Goal: Transaction & Acquisition: Purchase product/service

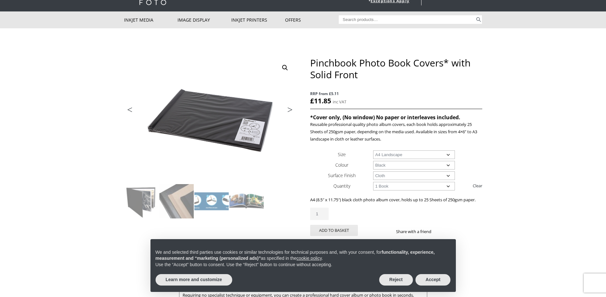
scroll to position [31, 0]
click at [144, 202] on img at bounding box center [141, 201] width 34 height 34
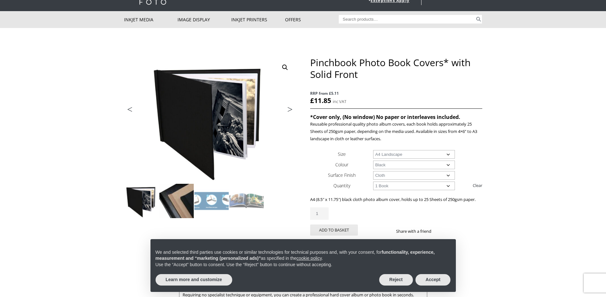
click at [182, 202] on img at bounding box center [176, 201] width 34 height 34
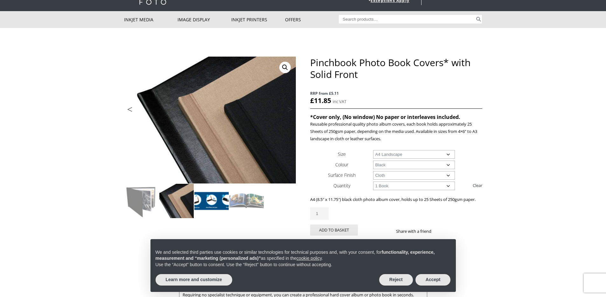
click at [209, 202] on img at bounding box center [211, 201] width 34 height 34
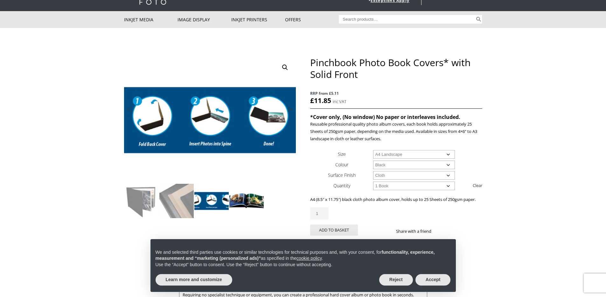
click at [244, 202] on img at bounding box center [246, 201] width 34 height 34
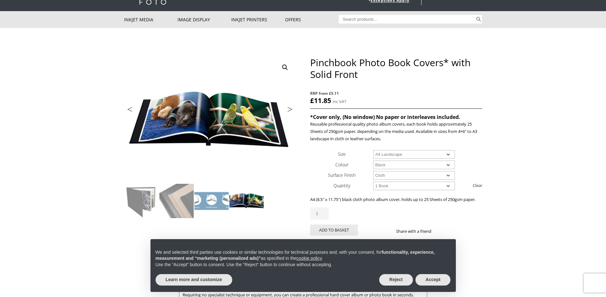
click at [447, 154] on select "Choose an option A4 Landscape 4" x 6" 5" x 7"" at bounding box center [414, 154] width 82 height 9
click at [373, 150] on select "Choose an option A4 Landscape 4" x 6" 5" x 7"" at bounding box center [414, 154] width 82 height 9
click at [407, 165] on select "Choose an option Black" at bounding box center [414, 165] width 82 height 9
click at [373, 161] on select "Choose an option Black" at bounding box center [414, 165] width 82 height 9
click at [407, 176] on select "Choose an option Cloth Leather" at bounding box center [414, 175] width 82 height 9
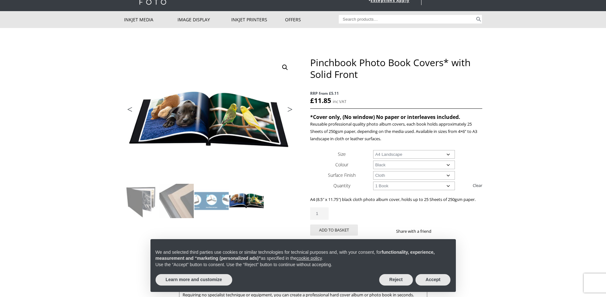
click at [373, 171] on select "Choose an option Cloth Leather" at bounding box center [414, 175] width 82 height 9
click at [407, 186] on select "Choose an option 1 Book" at bounding box center [414, 186] width 82 height 9
click at [373, 182] on select "Choose an option 1 Book" at bounding box center [414, 186] width 82 height 9
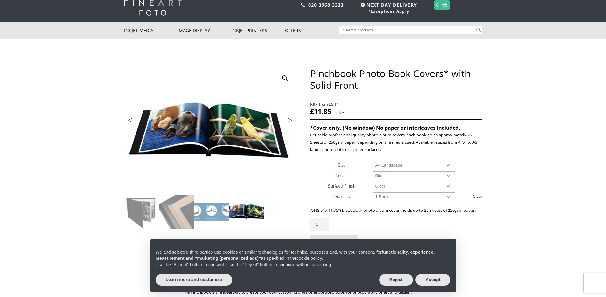
scroll to position [0, 0]
